Goal: Task Accomplishment & Management: Use online tool/utility

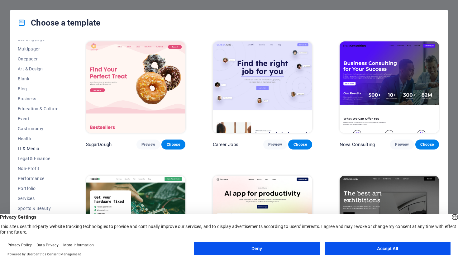
scroll to position [44, 0]
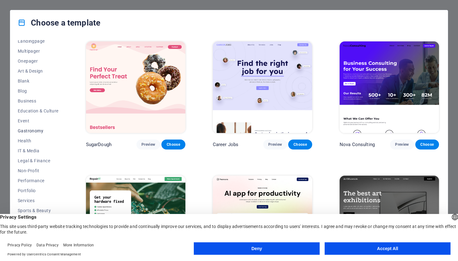
click at [25, 130] on span "Gastronomy" at bounding box center [38, 130] width 41 height 5
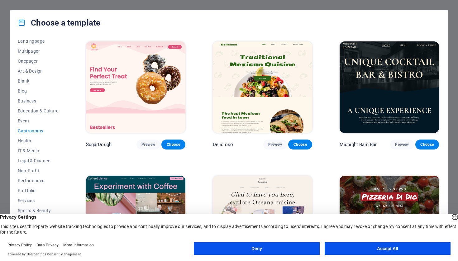
click at [25, 131] on span "Gastronomy" at bounding box center [38, 130] width 41 height 5
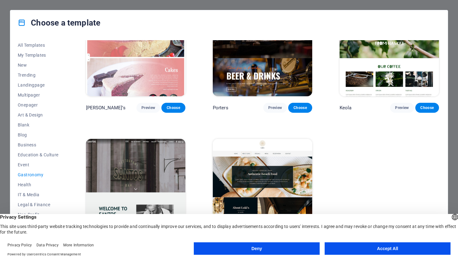
scroll to position [0, 0]
click at [386, 250] on button "Accept All" at bounding box center [388, 248] width 126 height 12
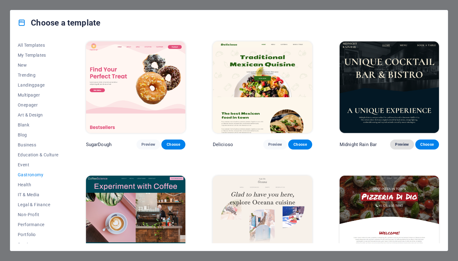
click at [403, 142] on span "Preview" at bounding box center [402, 144] width 14 height 5
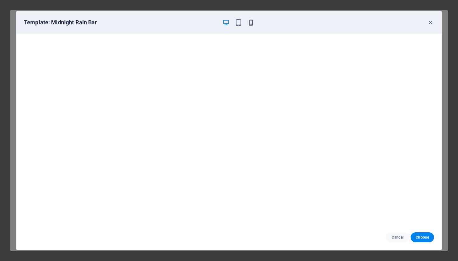
click at [251, 24] on icon "button" at bounding box center [250, 22] width 7 height 7
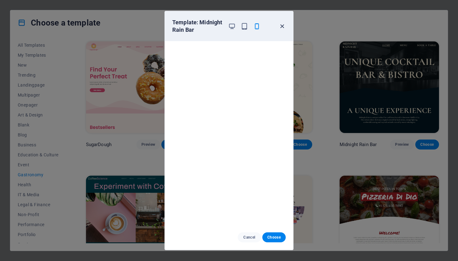
click at [282, 26] on icon "button" at bounding box center [281, 26] width 7 height 7
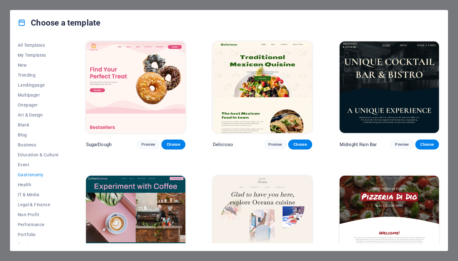
click at [402, 92] on img at bounding box center [388, 87] width 99 height 92
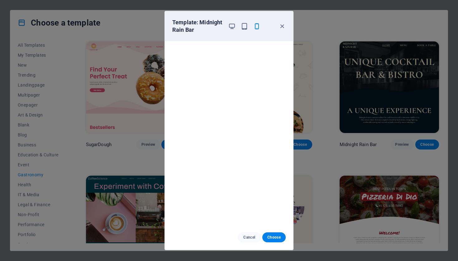
click at [243, 30] on div at bounding box center [244, 26] width 32 height 15
click at [244, 26] on icon "button" at bounding box center [244, 26] width 7 height 7
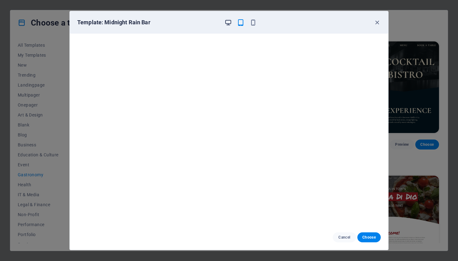
click at [228, 23] on icon "button" at bounding box center [228, 22] width 7 height 7
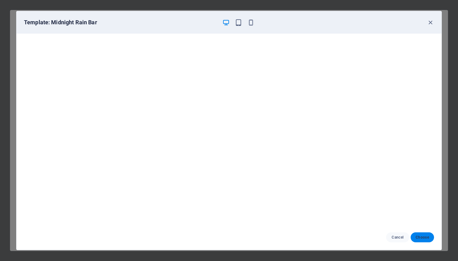
click at [426, 233] on button "Choose" at bounding box center [422, 237] width 23 height 10
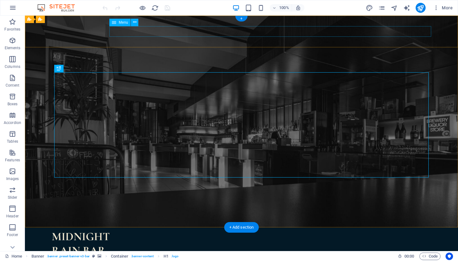
click at [303, 254] on nav "Home Menu Book a table" at bounding box center [241, 259] width 379 height 11
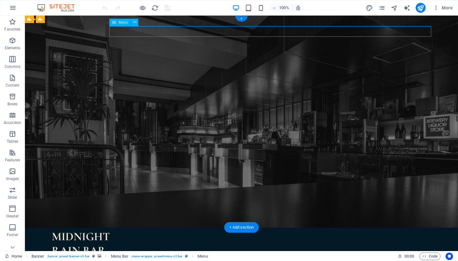
click at [299, 254] on nav "Home Menu Book a table" at bounding box center [241, 259] width 379 height 11
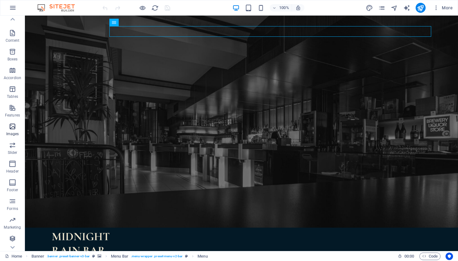
scroll to position [45, 0]
click at [13, 184] on icon "button" at bounding box center [12, 182] width 7 height 7
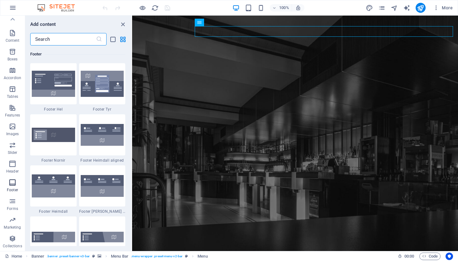
scroll to position [4123, 0]
click at [51, 87] on img at bounding box center [53, 84] width 43 height 26
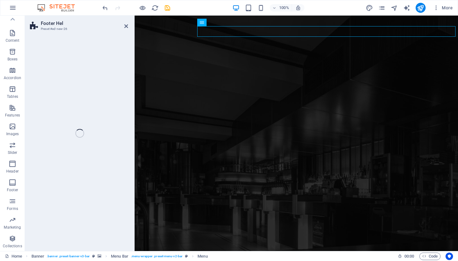
select select "%"
select select "rem"
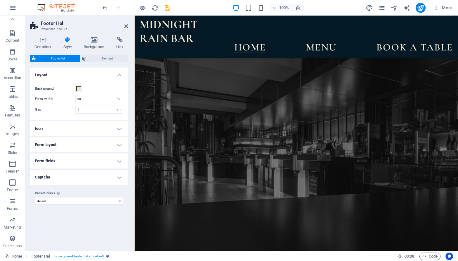
scroll to position [1127, 0]
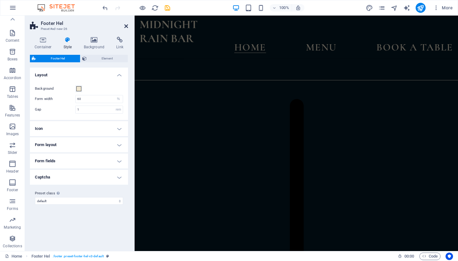
click at [124, 26] on icon at bounding box center [126, 26] width 4 height 5
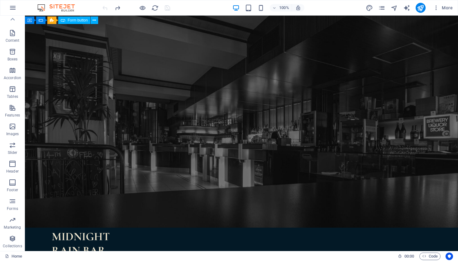
scroll to position [0, 0]
click at [437, 9] on icon "button" at bounding box center [436, 8] width 6 height 6
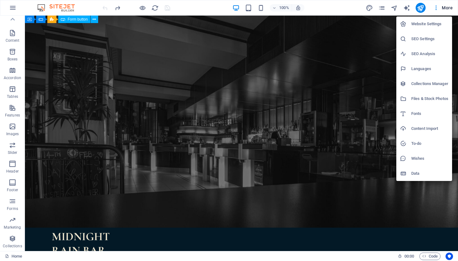
click at [437, 8] on div at bounding box center [229, 130] width 458 height 261
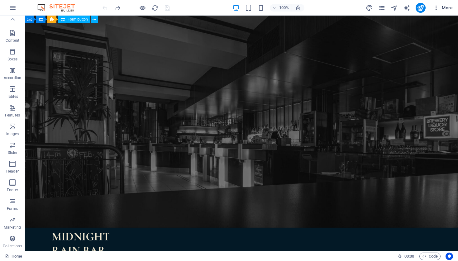
click at [436, 5] on icon "button" at bounding box center [436, 8] width 6 height 6
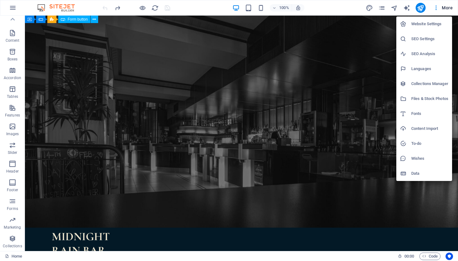
click at [383, 7] on div at bounding box center [229, 130] width 458 height 261
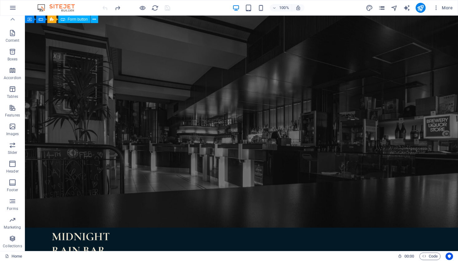
click at [381, 8] on icon "pages" at bounding box center [381, 7] width 7 height 7
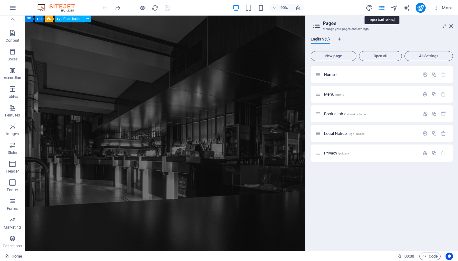
click at [381, 8] on icon "pages" at bounding box center [381, 7] width 7 height 7
click at [454, 25] on aside "Pages Manage your pages and settings English (5) New page Open all All Settings…" at bounding box center [381, 133] width 153 height 235
click at [452, 25] on icon at bounding box center [451, 26] width 4 height 5
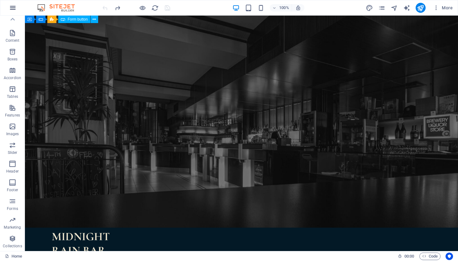
click at [13, 8] on icon "button" at bounding box center [12, 7] width 7 height 7
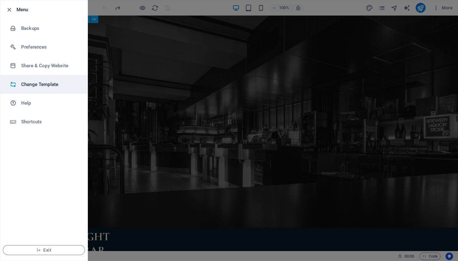
click at [38, 84] on h6 "Change Template" at bounding box center [50, 84] width 58 height 7
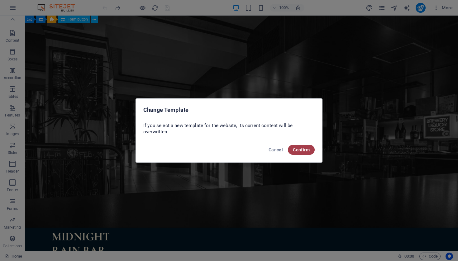
click at [303, 150] on span "Confirm" at bounding box center [301, 149] width 17 height 5
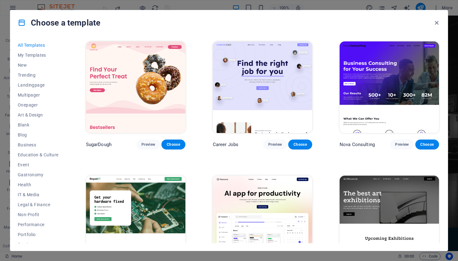
click at [30, 46] on span "All Templates" at bounding box center [38, 45] width 41 height 5
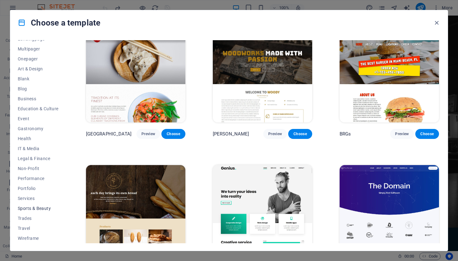
scroll to position [46, 0]
click at [31, 130] on span "Gastronomy" at bounding box center [38, 128] width 41 height 5
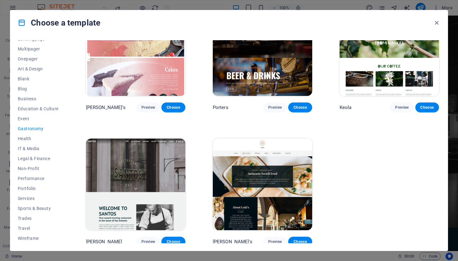
scroll to position [574, 0]
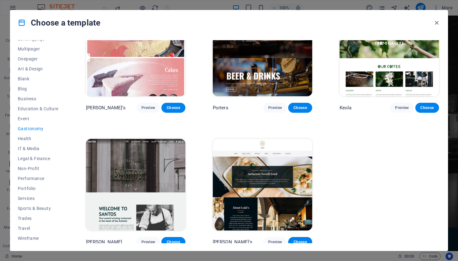
click at [142, 195] on img at bounding box center [135, 185] width 99 height 92
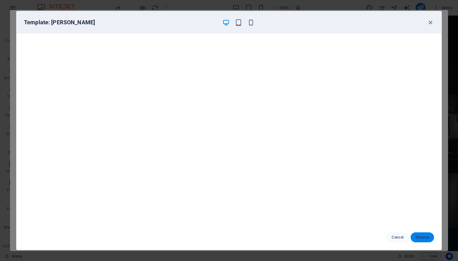
click at [425, 237] on span "Choose" at bounding box center [421, 237] width 13 height 5
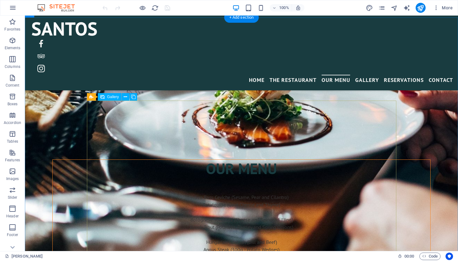
scroll to position [887, 0]
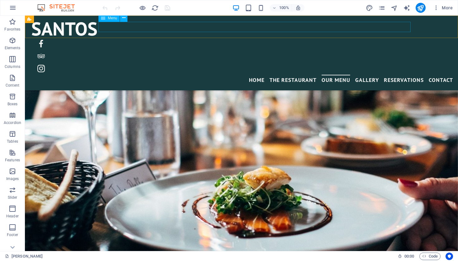
click at [296, 75] on nav "Home The Restaurant Our Menu Gallery Reservations Contact" at bounding box center [241, 80] width 423 height 11
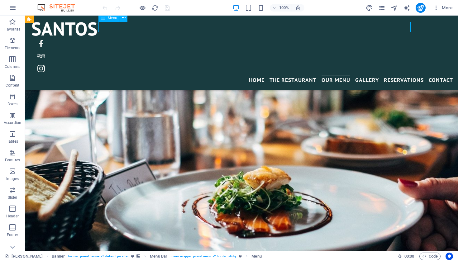
click at [290, 75] on nav "Home The Restaurant Our Menu Gallery Reservations Contact" at bounding box center [241, 80] width 423 height 11
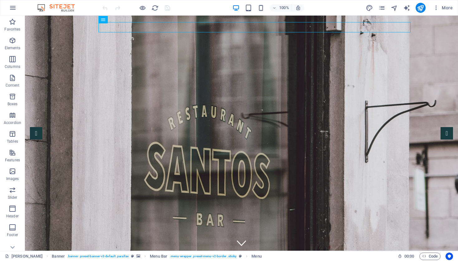
scroll to position [0, 0]
click at [436, 8] on icon "button" at bounding box center [436, 8] width 6 height 6
